Goal: Transaction & Acquisition: Purchase product/service

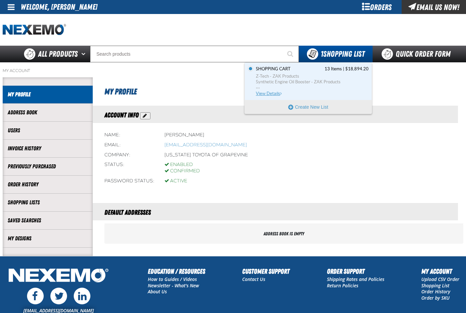
click at [281, 75] on span "Z-Tech - ZAK Products" at bounding box center [312, 76] width 113 height 6
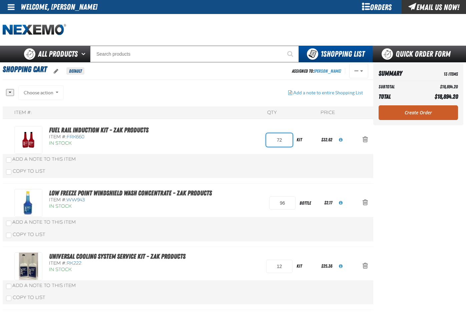
click at [279, 140] on input "72" at bounding box center [279, 139] width 26 height 13
type input "24"
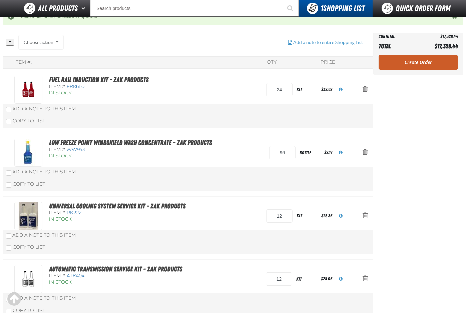
scroll to position [67, 0]
click at [282, 214] on input "12" at bounding box center [279, 215] width 26 height 13
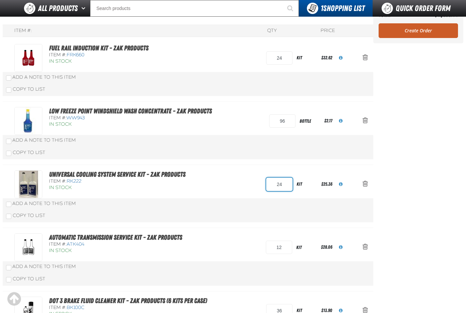
scroll to position [101, 0]
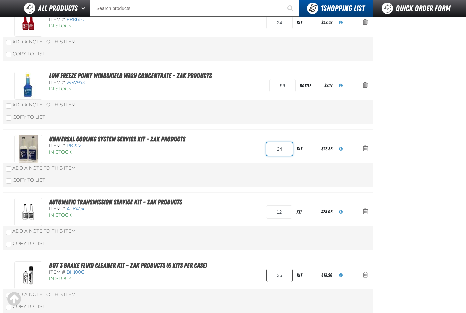
type input "24"
click at [283, 277] on input "36" at bounding box center [279, 275] width 26 height 13
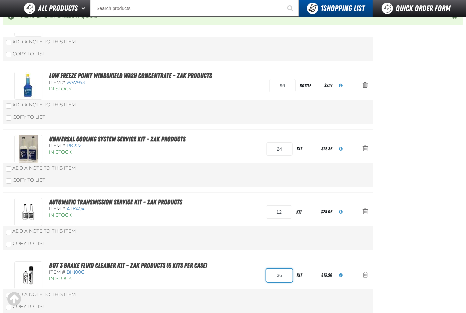
click at [282, 276] on input "36" at bounding box center [279, 275] width 26 height 13
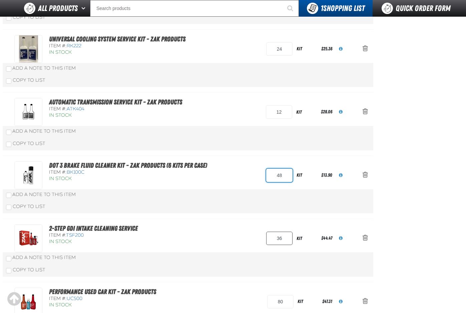
type input "48"
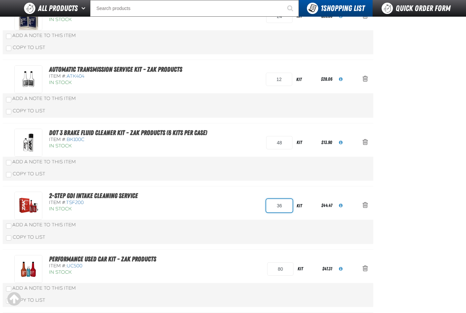
click at [285, 212] on input "36" at bounding box center [279, 205] width 26 height 13
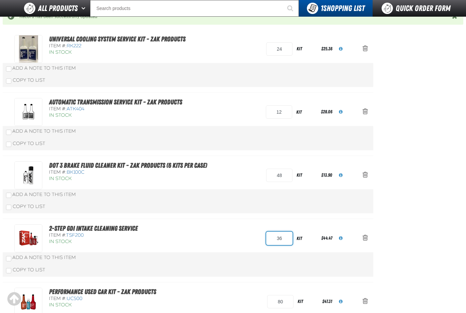
click at [281, 240] on input "36" at bounding box center [279, 238] width 26 height 13
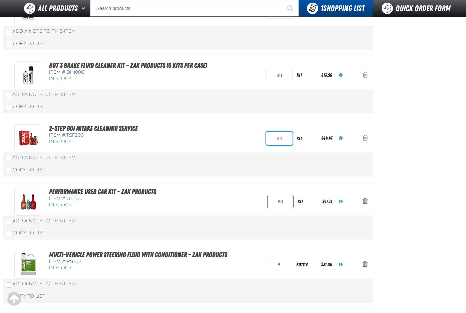
type input "24"
click at [286, 202] on input "80" at bounding box center [280, 201] width 26 height 13
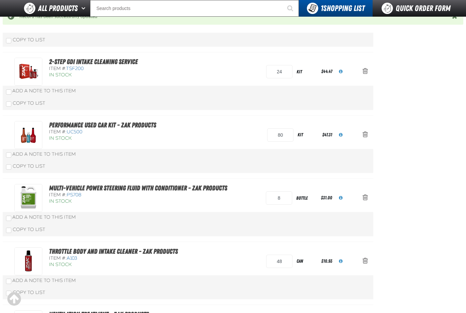
scroll to position [367, 0]
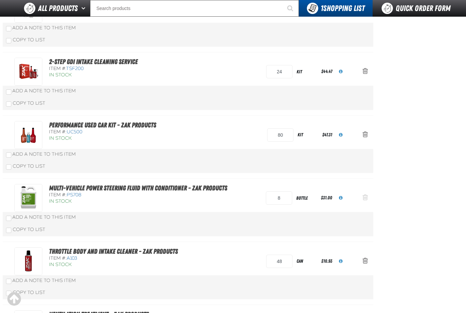
click at [367, 197] on span "Action Remove Multi-Vehicle Power Steering Fluid with Conditioner - ZAK Product…" at bounding box center [364, 197] width 5 height 7
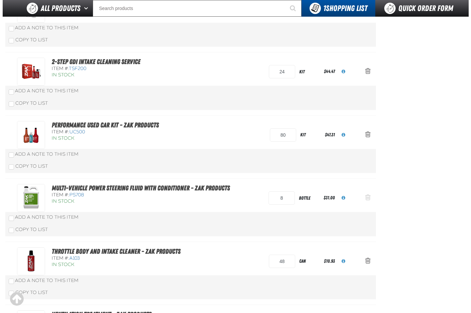
scroll to position [0, 0]
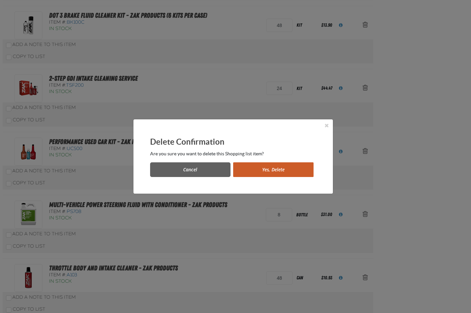
click at [282, 167] on button "Yes, Delete" at bounding box center [273, 169] width 80 height 15
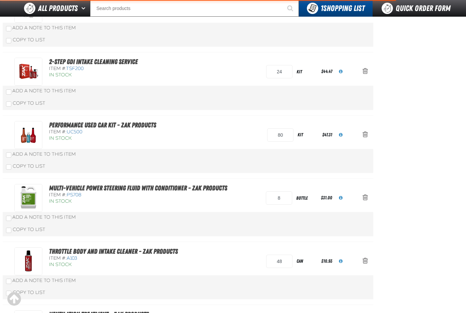
scroll to position [400, 0]
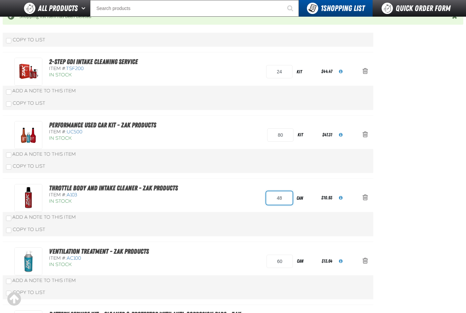
click at [276, 199] on input "48" at bounding box center [279, 197] width 26 height 13
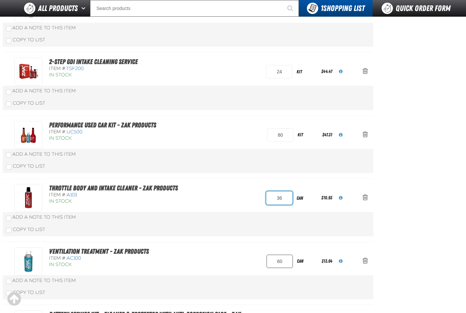
type input "36"
click at [280, 264] on input "60" at bounding box center [279, 261] width 26 height 13
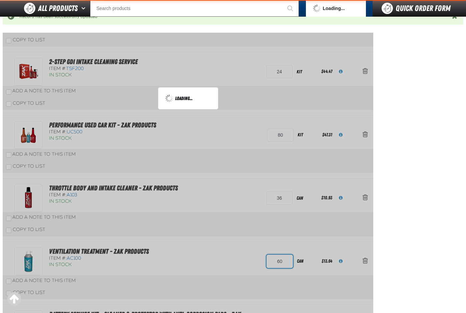
click at [280, 264] on div "All None Choose action Add to NOW" at bounding box center [188, 98] width 370 height 794
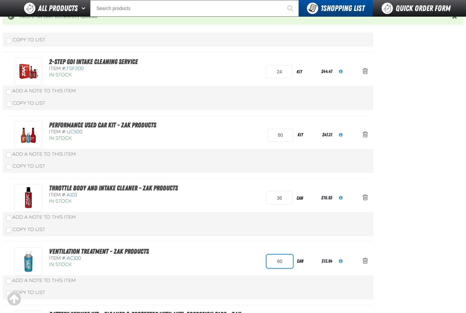
click at [280, 264] on input "60" at bounding box center [279, 261] width 26 height 13
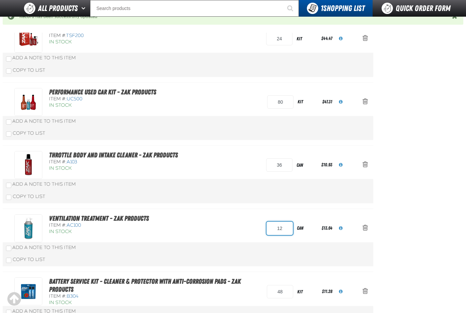
scroll to position [533, 0]
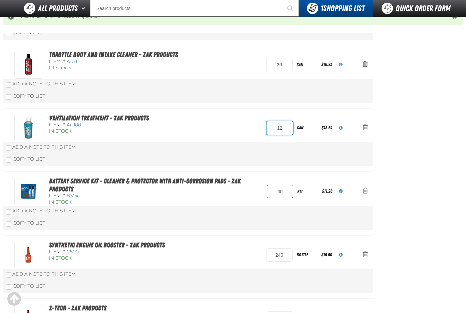
type input "12"
click at [280, 190] on input "48" at bounding box center [280, 191] width 26 height 13
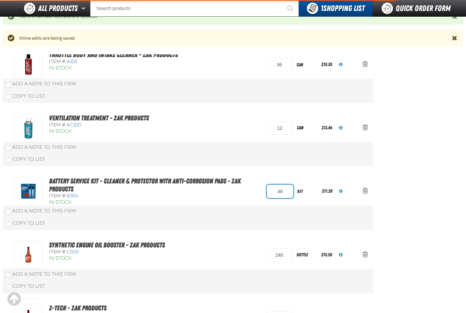
click at [280, 190] on input "48" at bounding box center [280, 191] width 26 height 13
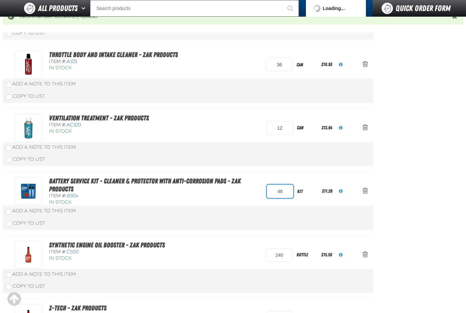
click at [281, 190] on input "48" at bounding box center [280, 191] width 26 height 13
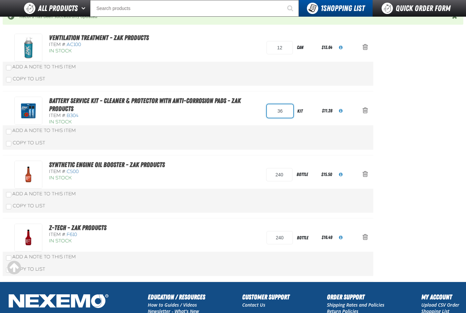
scroll to position [633, 0]
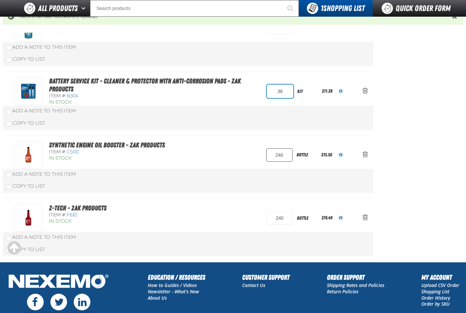
type input "36"
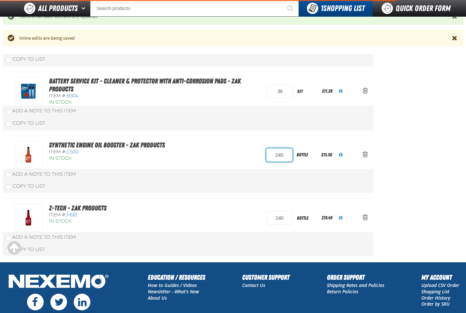
click at [281, 155] on input "240" at bounding box center [279, 154] width 26 height 13
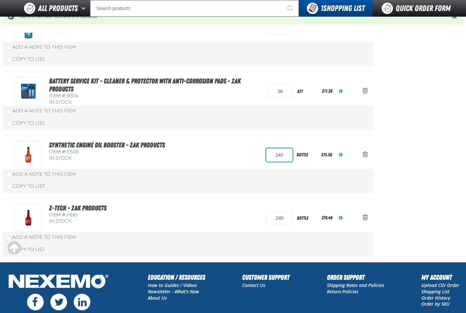
click at [282, 157] on input "240" at bounding box center [279, 154] width 26 height 13
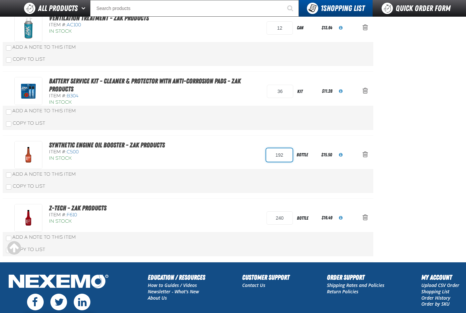
type input "192"
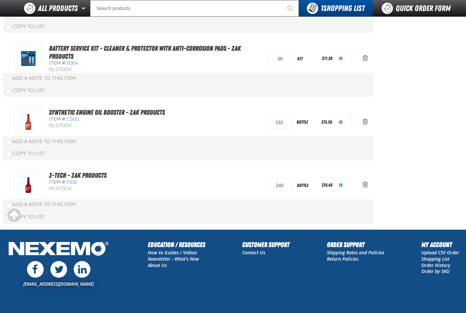
click at [240, 160] on div "Copy To List" at bounding box center [188, 153] width 370 height 13
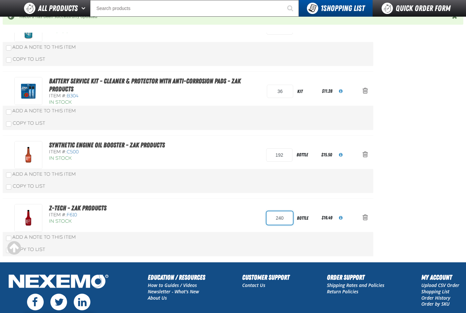
click at [280, 218] on input "240" at bounding box center [279, 217] width 26 height 13
type input "192"
click at [222, 204] on div "Z-Tech - ZAK Products Item #: F610 In Stock 192 bottle $16.49" at bounding box center [180, 218] width 333 height 28
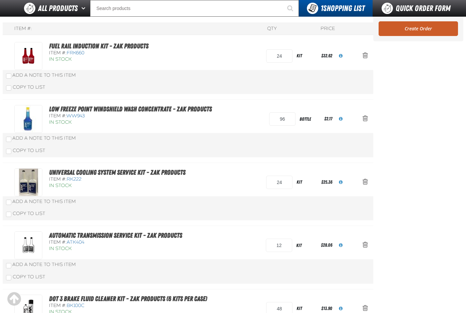
scroll to position [0, 0]
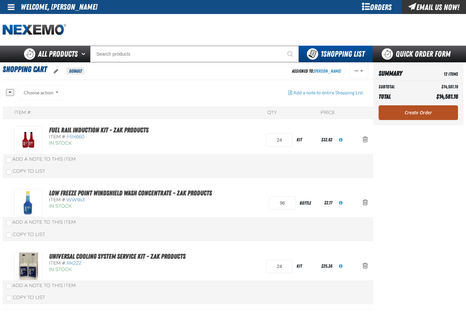
click at [428, 112] on link "Create Order" at bounding box center [417, 112] width 79 height 15
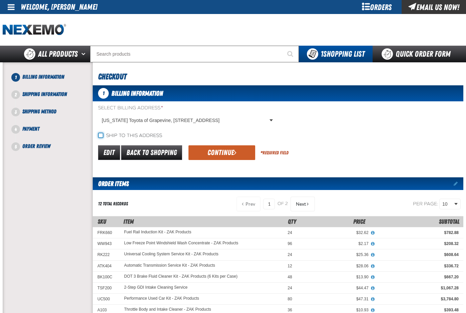
click at [101, 135] on input "Ship to this address" at bounding box center [100, 135] width 5 height 5
checkbox input "true"
click at [231, 157] on button "Continue" at bounding box center [221, 152] width 67 height 15
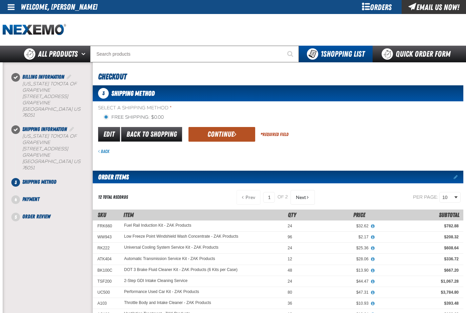
click at [235, 136] on span "submit" at bounding box center [235, 133] width 3 height 7
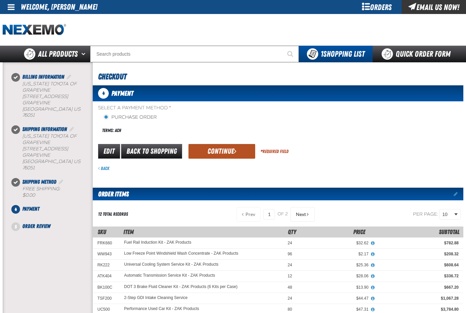
click at [223, 157] on button "Continue" at bounding box center [221, 151] width 67 height 15
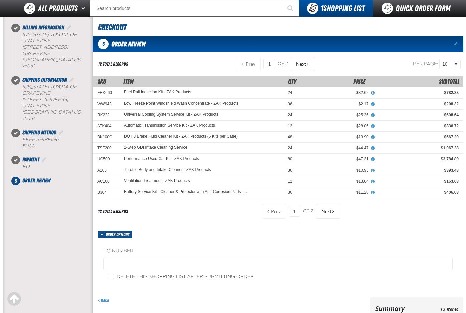
scroll to position [100, 0]
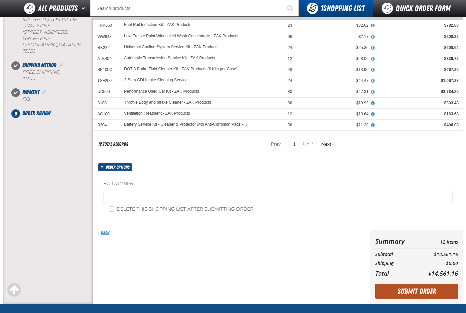
click at [413, 292] on button "Submit Order" at bounding box center [416, 291] width 83 height 15
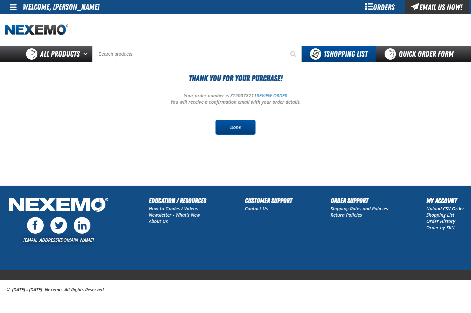
click at [245, 125] on link "Done" at bounding box center [235, 127] width 40 height 15
